Goal: Task Accomplishment & Management: Manage account settings

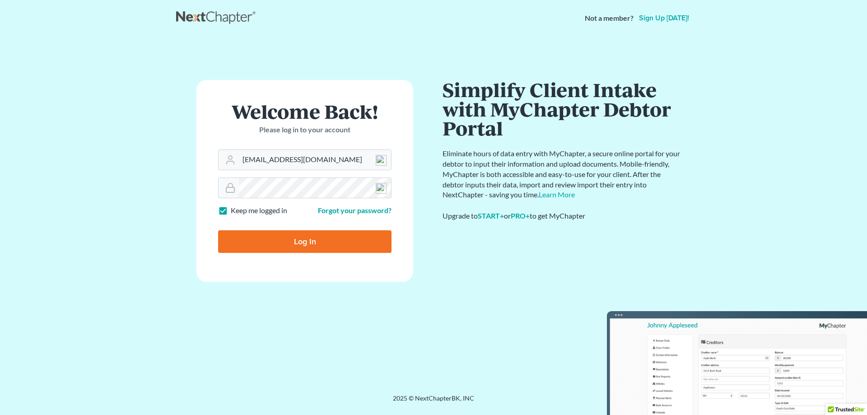
click at [326, 247] on input "Log In" at bounding box center [304, 241] width 173 height 23
type input "Thinking..."
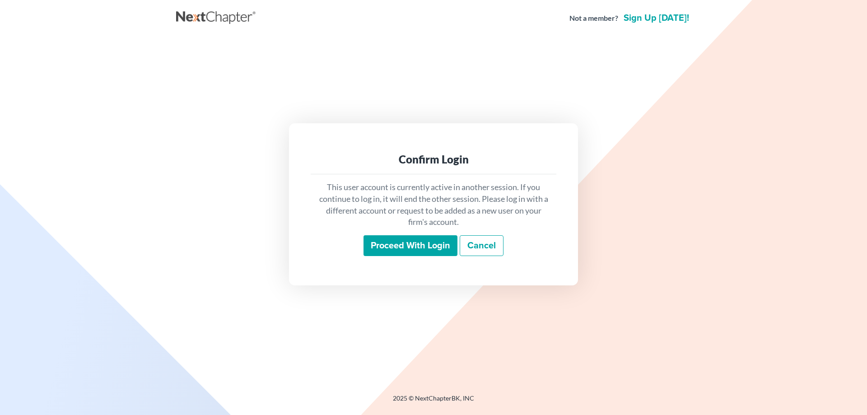
click at [383, 246] on input "Proceed with login" at bounding box center [410, 245] width 94 height 21
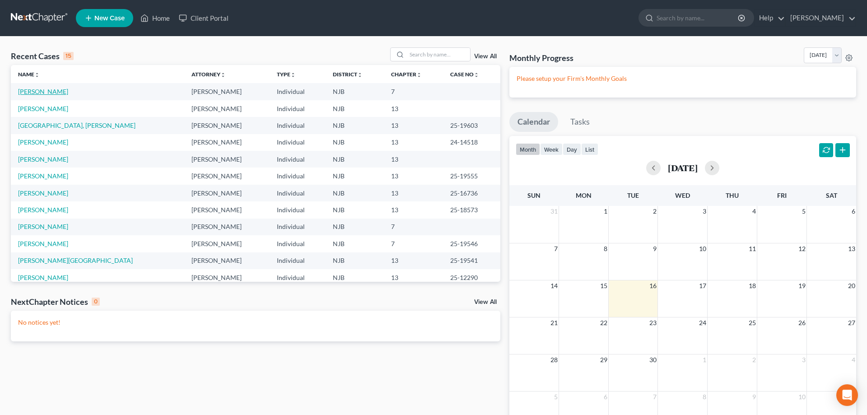
click at [39, 90] on link "[PERSON_NAME]" at bounding box center [43, 92] width 50 height 8
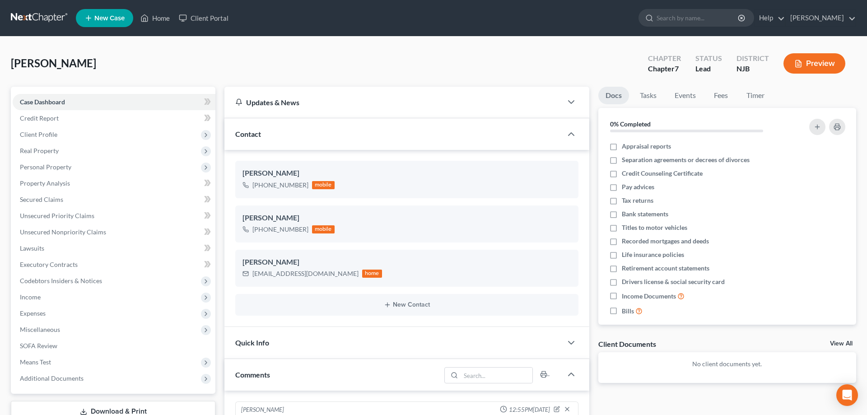
scroll to position [138, 0]
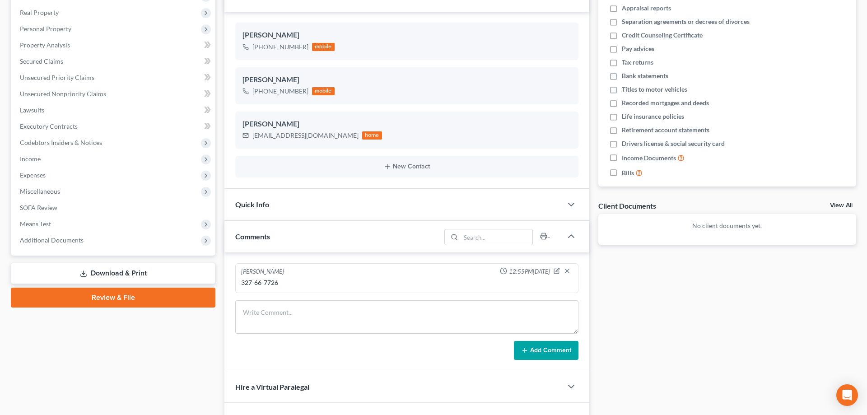
click at [128, 269] on link "Download & Print" at bounding box center [113, 273] width 205 height 21
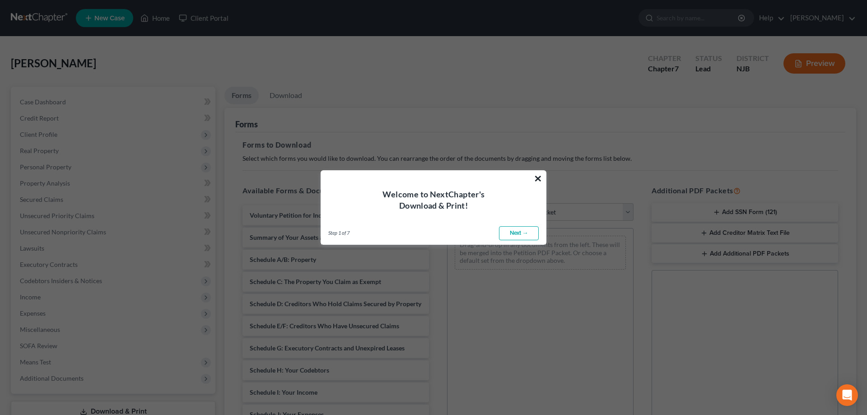
click at [540, 178] on button "×" at bounding box center [538, 178] width 9 height 14
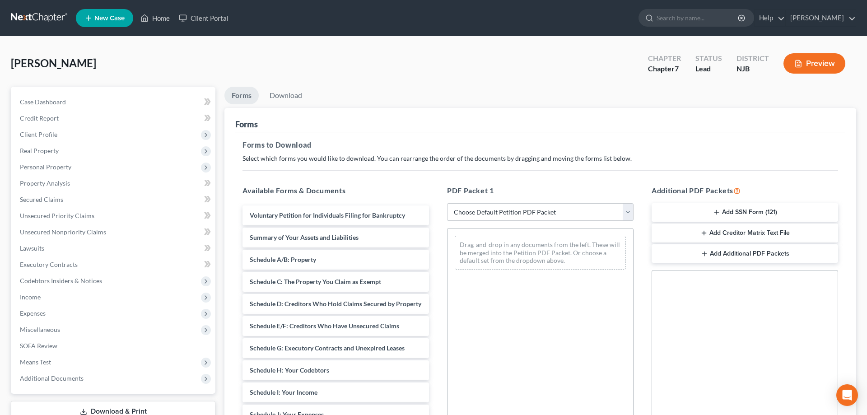
click at [447, 203] on select "Choose Default Petition PDF Packet Complete Bankruptcy Petition (all forms and …" at bounding box center [540, 212] width 186 height 18
select select "0"
click option "Complete Bankruptcy Petition (all forms and schedules)" at bounding box center [0, 0] width 0 height 0
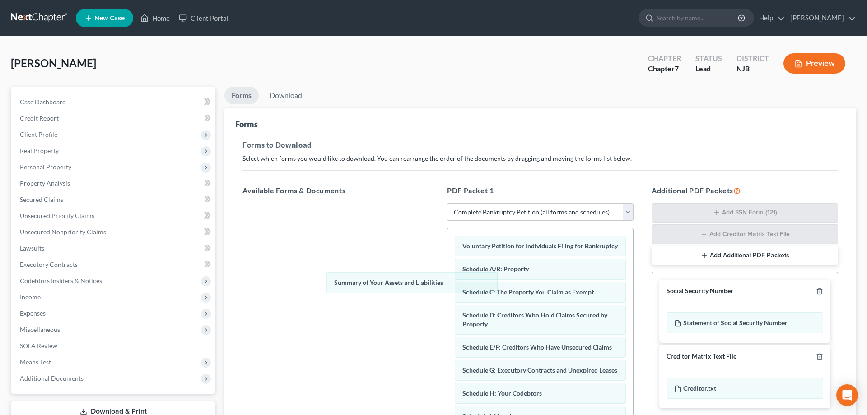
drag, startPoint x: 501, startPoint y: 270, endPoint x: 363, endPoint y: 286, distance: 138.7
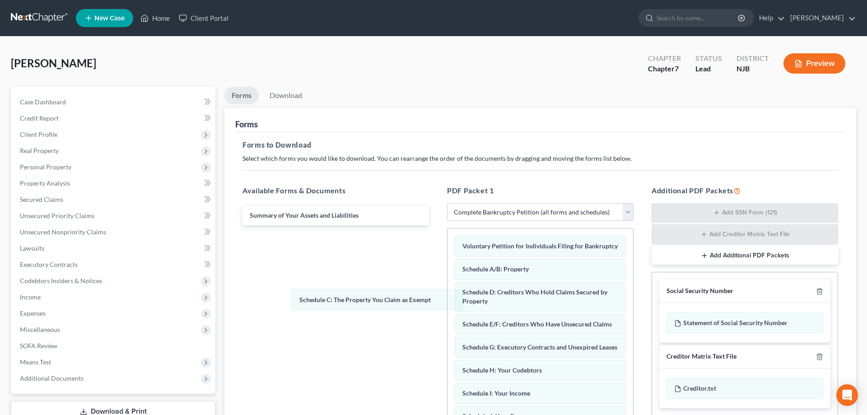
drag, startPoint x: 508, startPoint y: 294, endPoint x: 332, endPoint y: 303, distance: 175.5
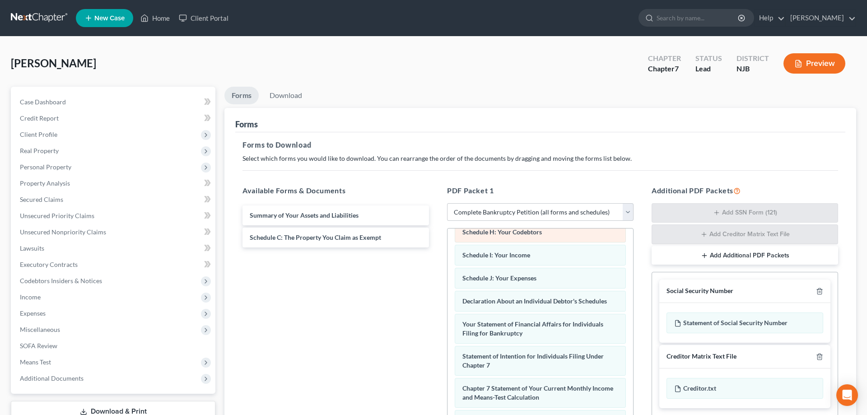
scroll to position [92, 0]
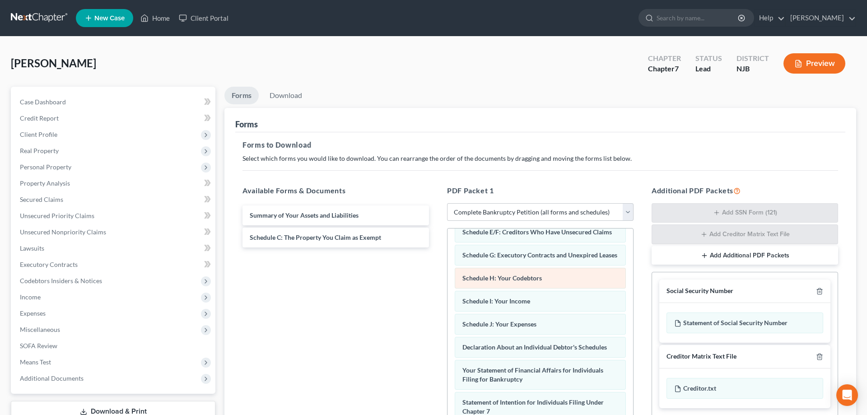
click at [484, 281] on span "Schedule H: Your Codebtors" at bounding box center [501, 278] width 79 height 8
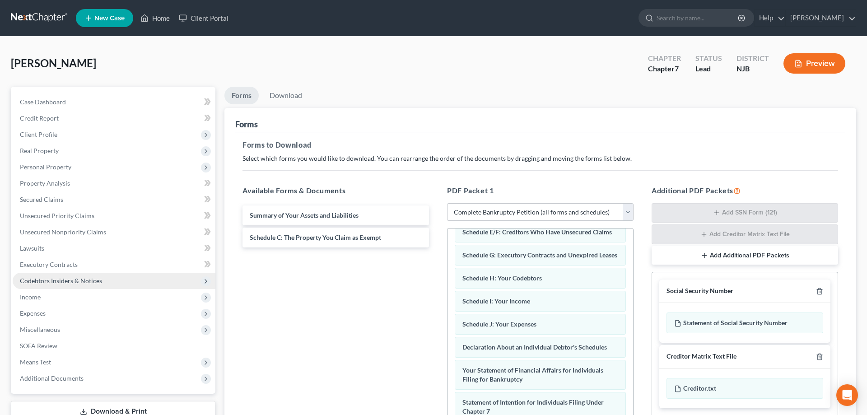
click at [67, 281] on span "Codebtors Insiders & Notices" at bounding box center [61, 281] width 82 height 8
click at [112, 283] on span "Codebtors Insiders & Notices" at bounding box center [114, 281] width 203 height 16
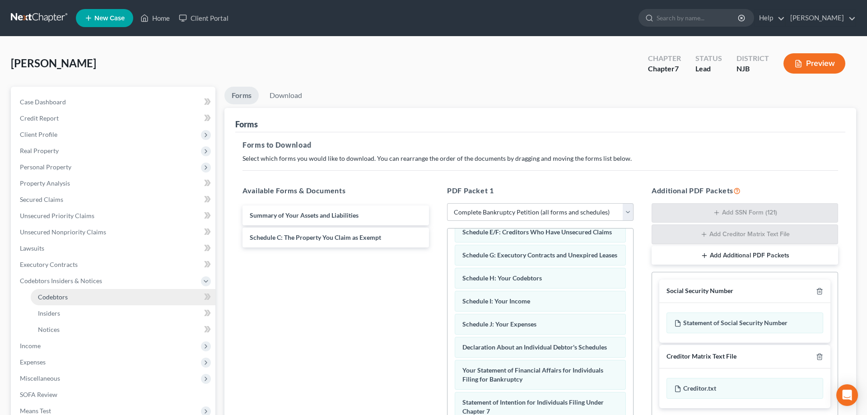
click at [65, 297] on span "Codebtors" at bounding box center [53, 297] width 30 height 8
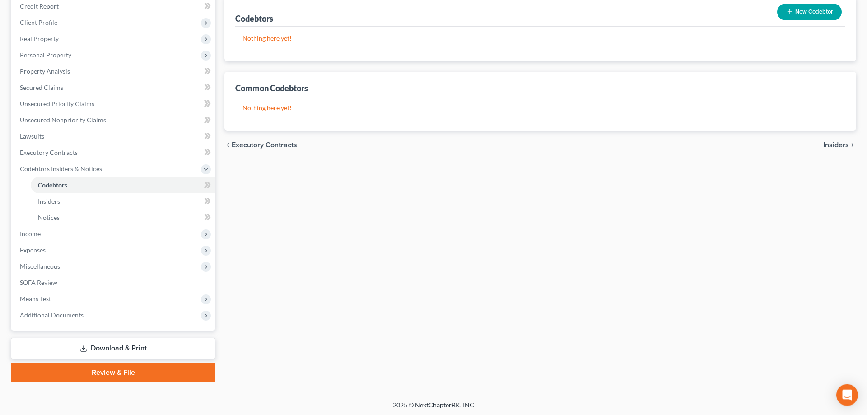
scroll to position [113, 0]
click at [133, 347] on link "Download & Print" at bounding box center [113, 347] width 205 height 21
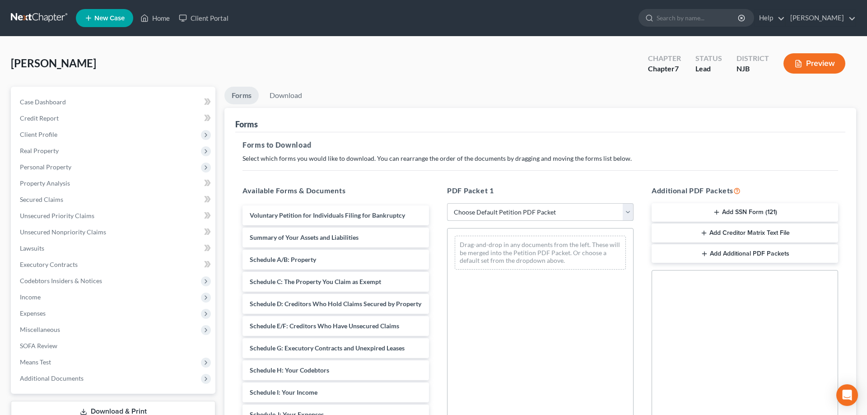
click at [447, 203] on select "Choose Default Petition PDF Packet Complete Bankruptcy Petition (all forms and …" at bounding box center [540, 212] width 186 height 18
select select "0"
click option "Complete Bankruptcy Petition (all forms and schedules)" at bounding box center [0, 0] width 0 height 0
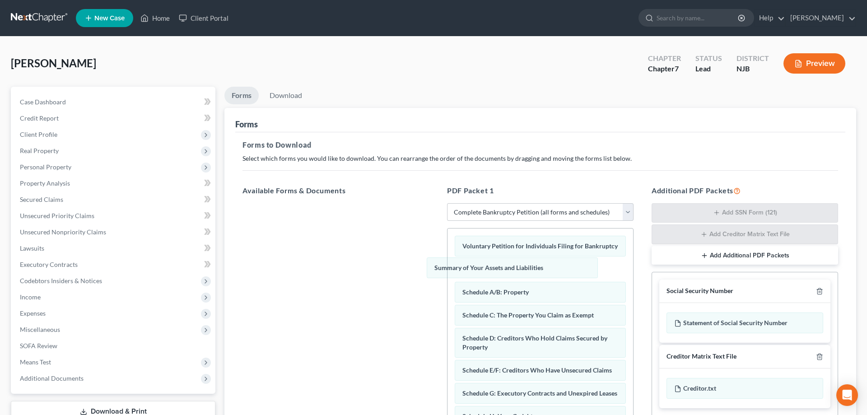
drag, startPoint x: 533, startPoint y: 274, endPoint x: 348, endPoint y: 294, distance: 186.2
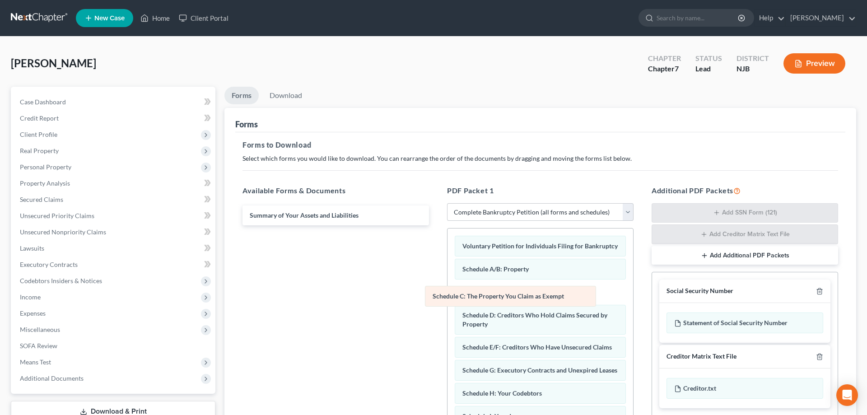
drag, startPoint x: 533, startPoint y: 293, endPoint x: 362, endPoint y: 303, distance: 171.4
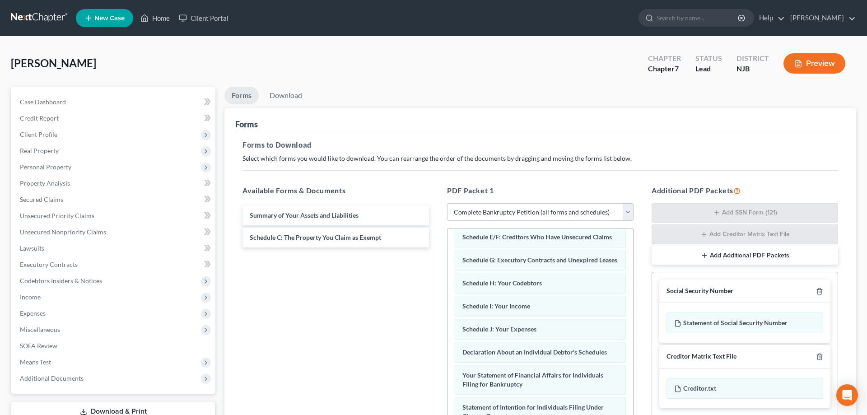
scroll to position [92, 0]
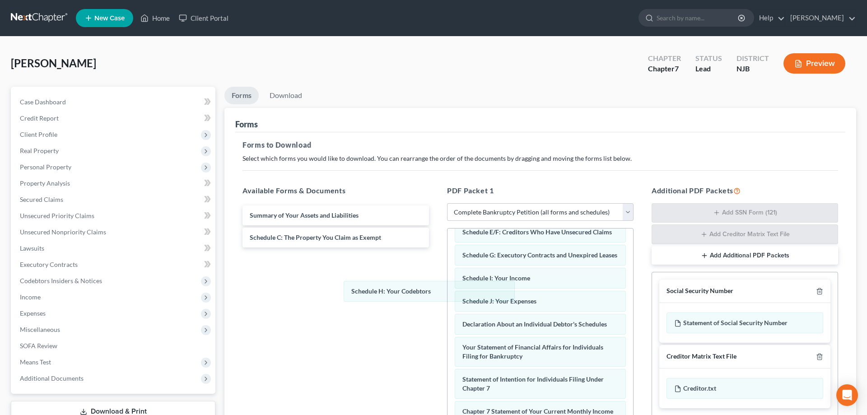
drag, startPoint x: 499, startPoint y: 280, endPoint x: 335, endPoint y: 302, distance: 165.0
click at [447, 296] on div "Schedule H: Your Codebtors Voluntary Petition for Individuals Filing for Bankru…" at bounding box center [540, 355] width 186 height 439
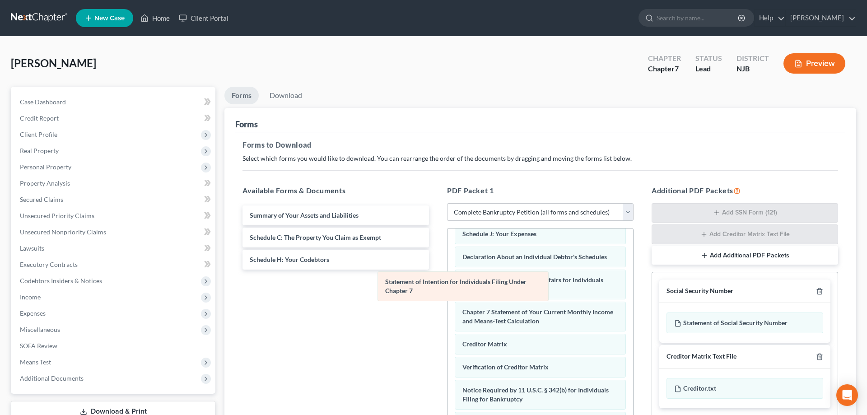
scroll to position [159, 0]
drag, startPoint x: 498, startPoint y: 283, endPoint x: 301, endPoint y: 300, distance: 197.7
click at [447, 300] on div "Statement of Intention for Individuals Filing Under Chapter 7 Voluntary Petitio…" at bounding box center [540, 272] width 186 height 407
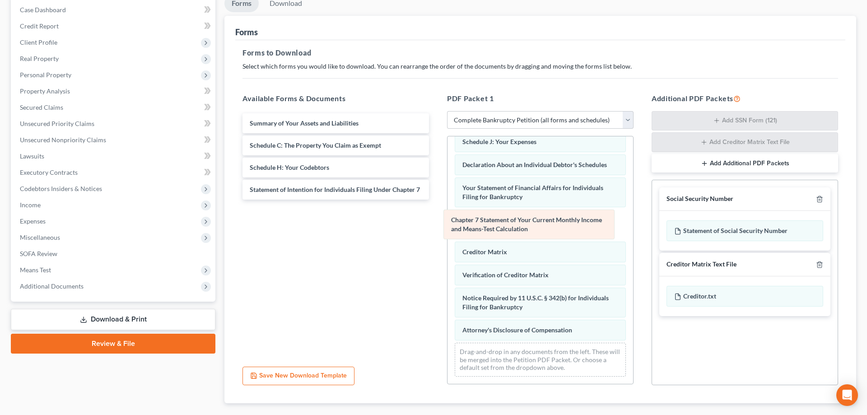
scroll to position [127, 0]
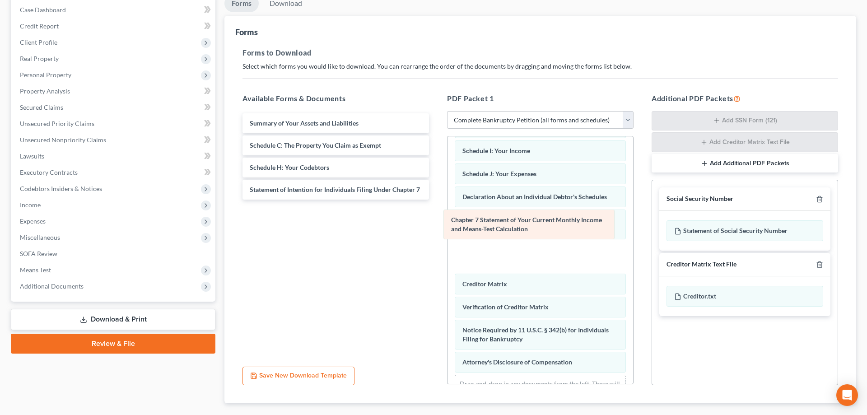
drag, startPoint x: 513, startPoint y: 229, endPoint x: 325, endPoint y: 254, distance: 189.9
click at [447, 253] on div "Chapter 7 Statement of Your Current Monthly Income and Means-Test Calculation V…" at bounding box center [540, 212] width 186 height 407
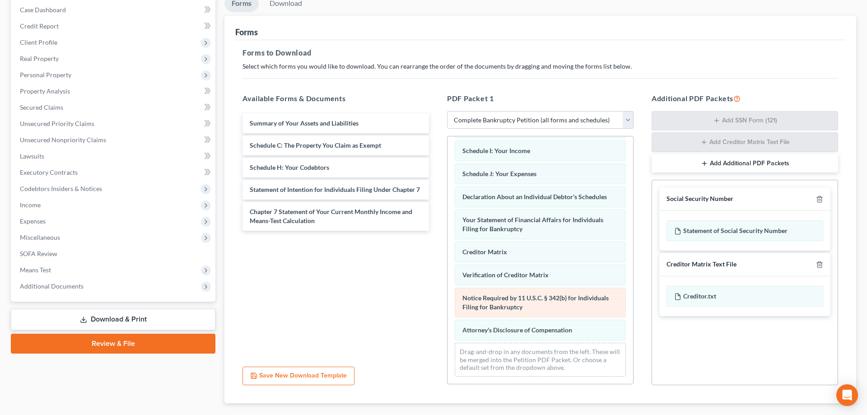
scroll to position [95, 0]
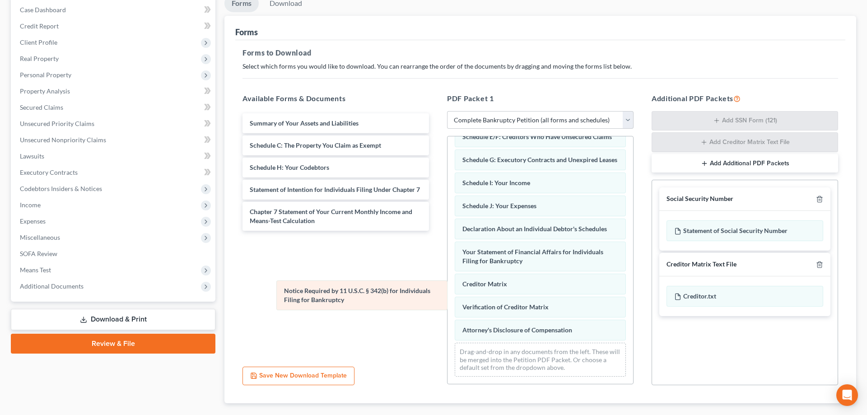
drag, startPoint x: 496, startPoint y: 301, endPoint x: 313, endPoint y: 294, distance: 183.0
click at [447, 294] on div "Notice Required by 11 U.S.C. § 342(b) for Individuals Filing for Bankruptcy Vol…" at bounding box center [540, 212] width 186 height 343
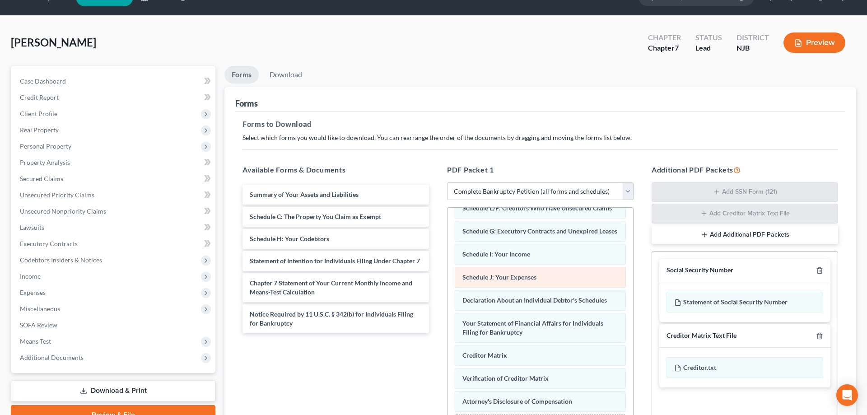
scroll to position [0, 0]
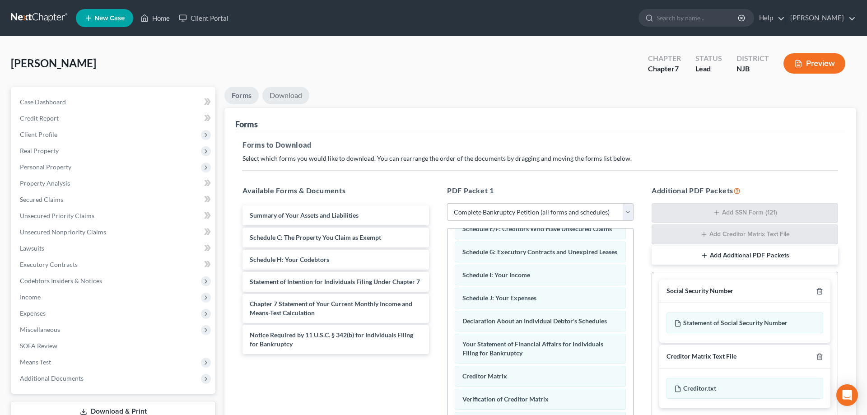
click at [293, 96] on link "Download" at bounding box center [285, 96] width 47 height 18
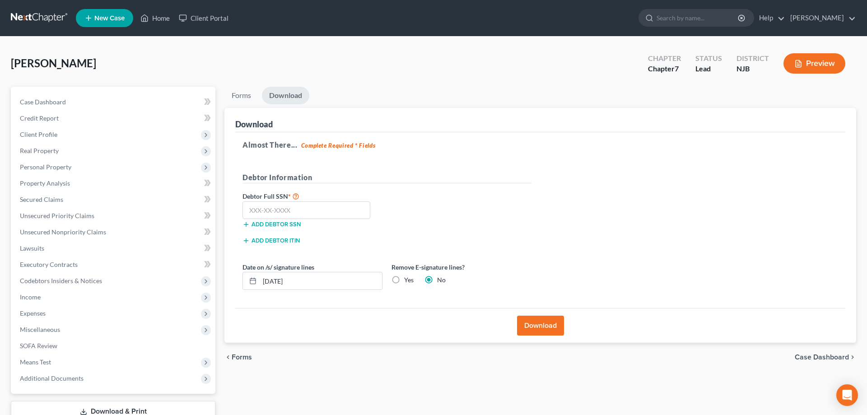
click at [529, 322] on button "Download" at bounding box center [540, 326] width 47 height 20
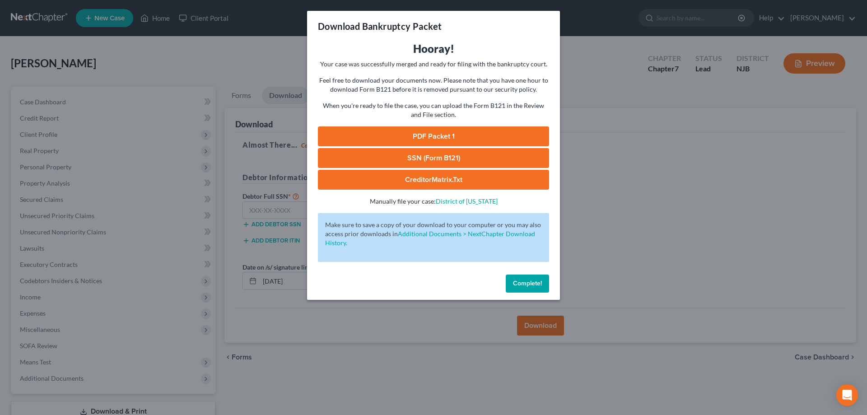
click at [473, 165] on link "SSN (Form B121)" at bounding box center [433, 158] width 231 height 20
click at [416, 135] on link "PDF Packet 1" at bounding box center [433, 136] width 231 height 20
click at [536, 285] on span "Complete!" at bounding box center [527, 284] width 29 height 8
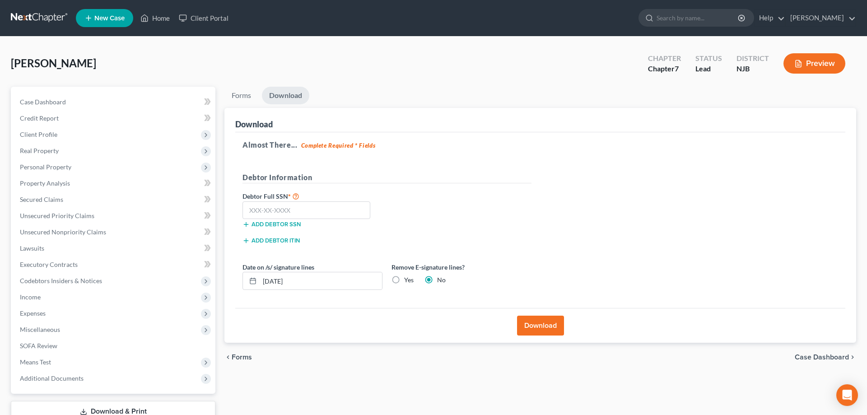
click at [102, 15] on span "New Case" at bounding box center [109, 18] width 30 height 7
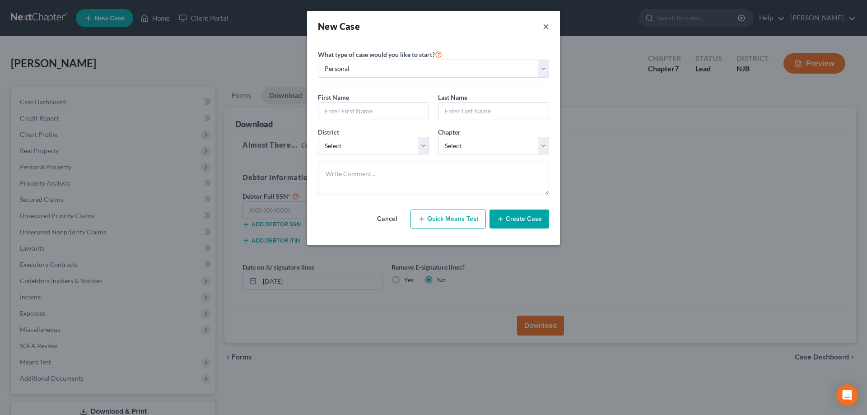
click at [543, 27] on div "New Case ×" at bounding box center [433, 26] width 231 height 13
click at [546, 27] on button "×" at bounding box center [546, 26] width 6 height 13
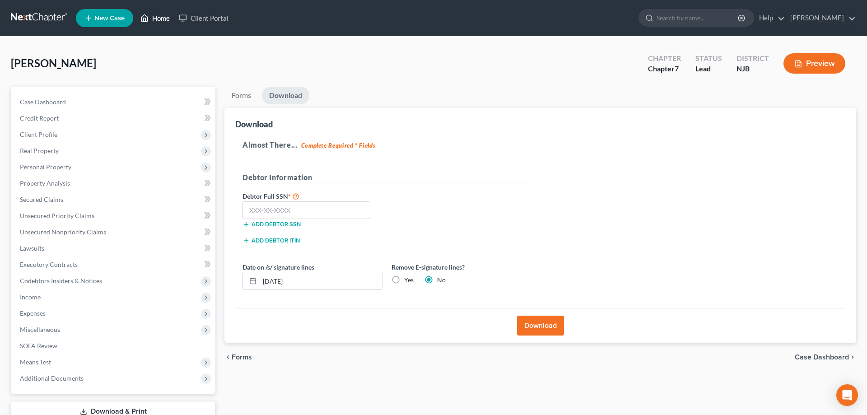
click at [153, 17] on link "Home" at bounding box center [155, 18] width 38 height 16
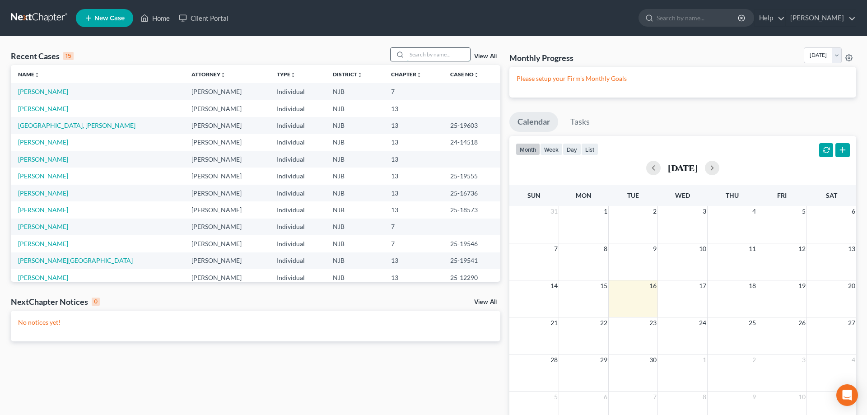
click at [407, 57] on input "search" at bounding box center [438, 54] width 63 height 13
type input "bona"
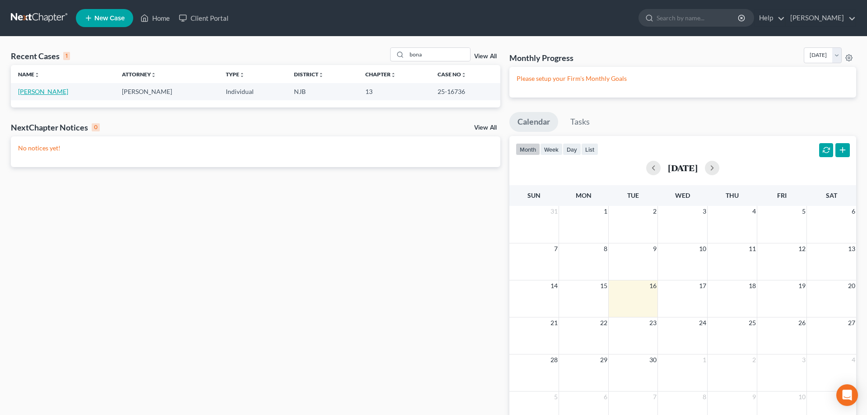
click at [36, 95] on link "Bonanata, Deborah" at bounding box center [43, 92] width 50 height 8
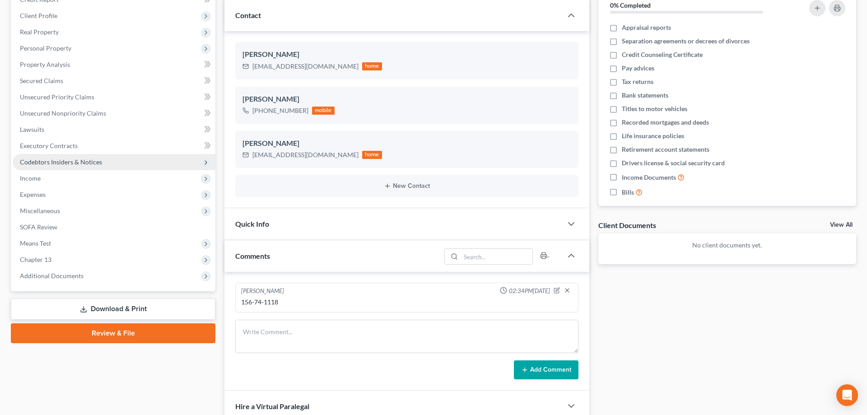
scroll to position [138, 0]
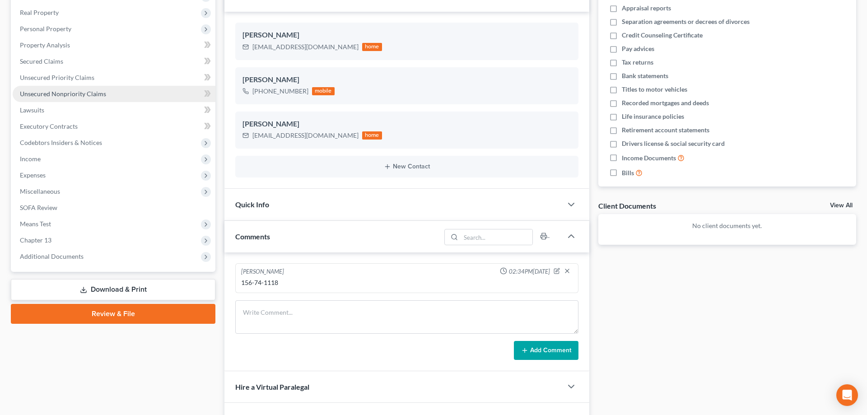
click at [66, 93] on span "Unsecured Nonpriority Claims" at bounding box center [63, 94] width 86 height 8
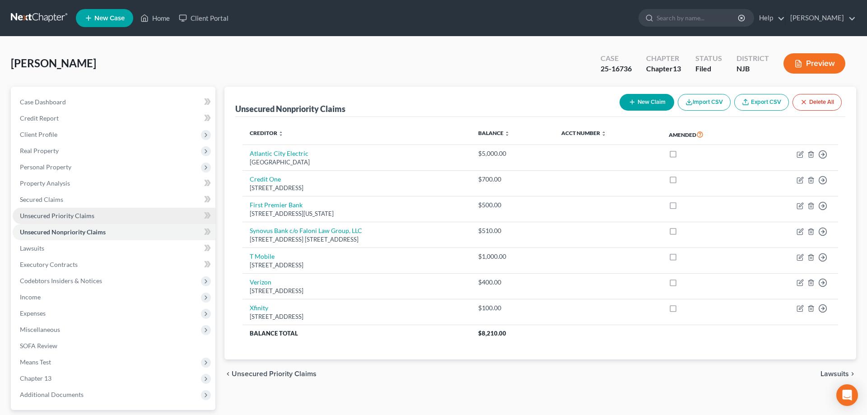
click at [51, 215] on span "Unsecured Priority Claims" at bounding box center [57, 216] width 75 height 8
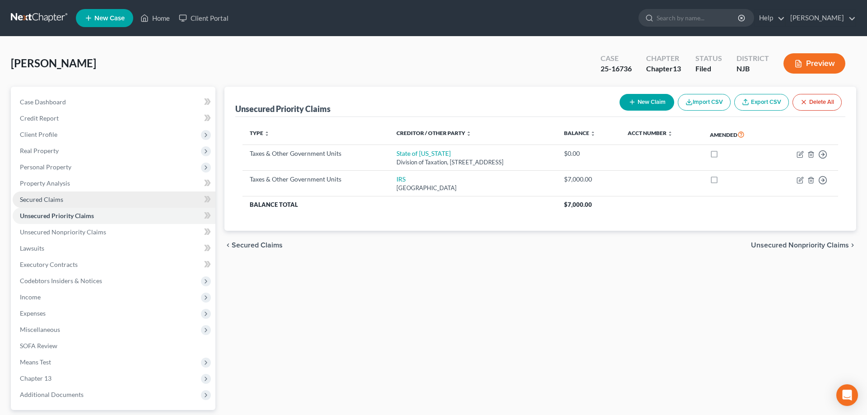
click at [52, 196] on span "Secured Claims" at bounding box center [41, 200] width 43 height 8
